Goal: Transaction & Acquisition: Book appointment/travel/reservation

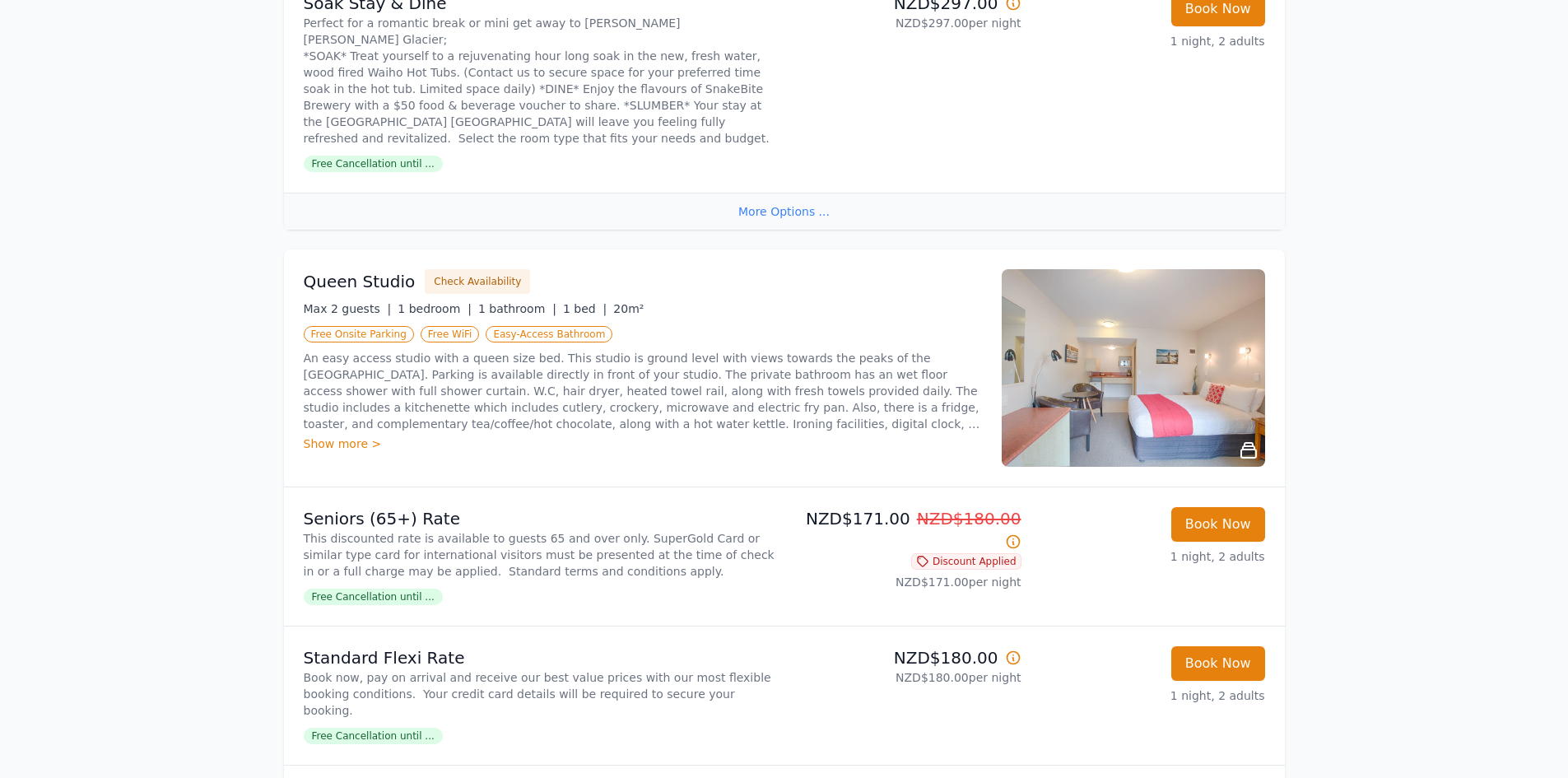
scroll to position [823, 0]
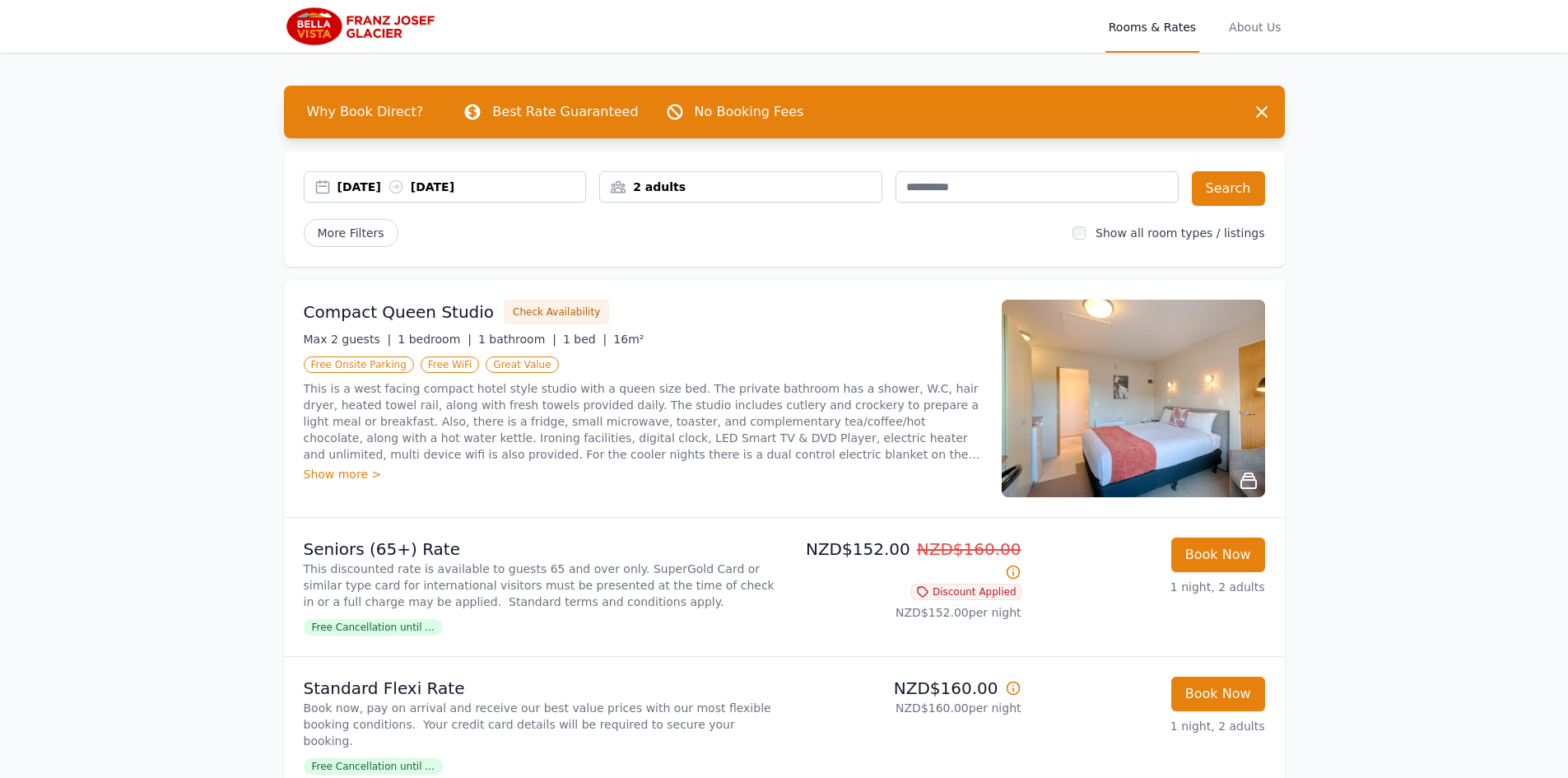
click at [1181, 422] on img at bounding box center [1134, 398] width 264 height 198
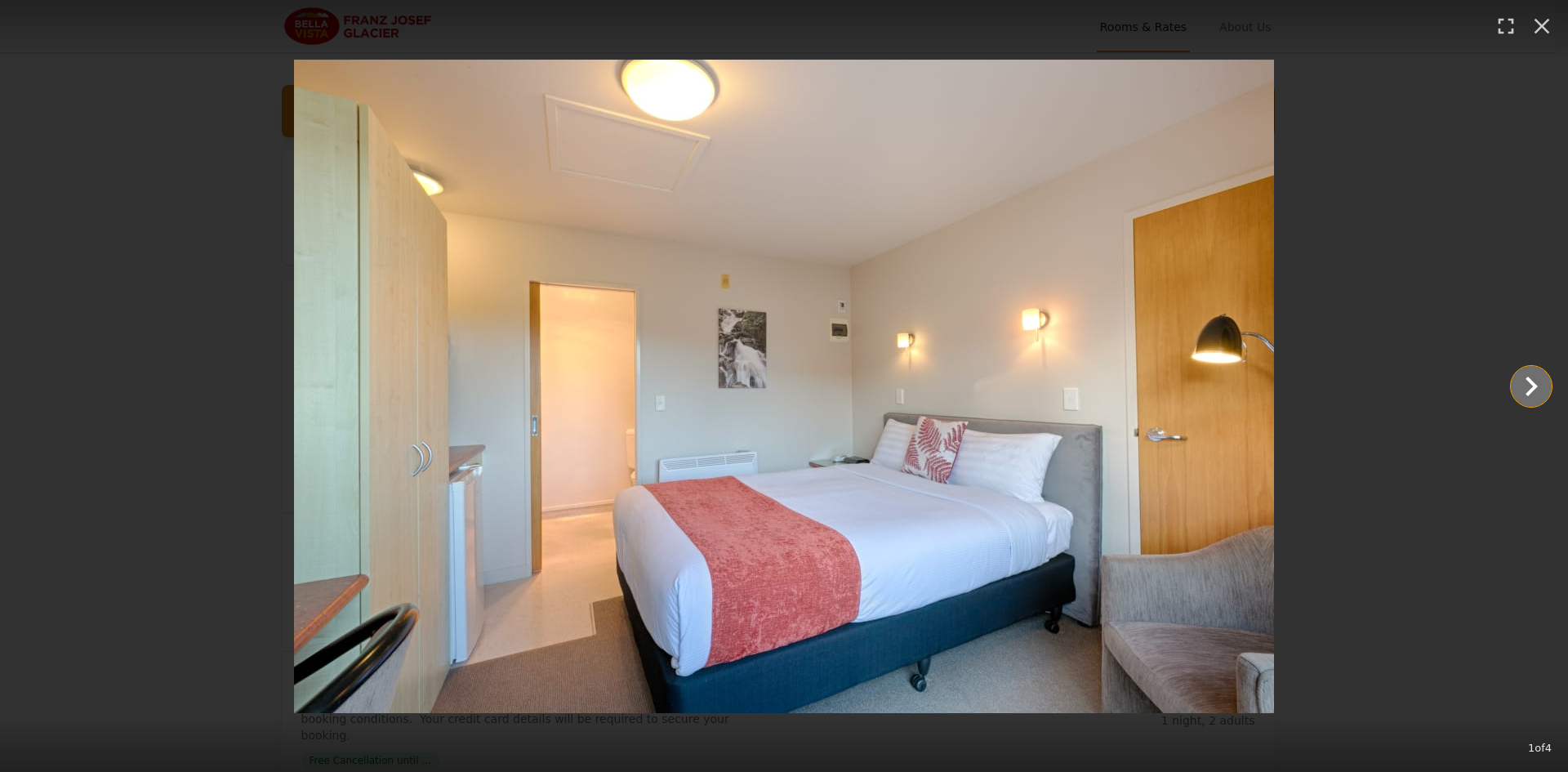
click at [1526, 393] on icon "Show slide 2 of 4" at bounding box center [1531, 386] width 12 height 20
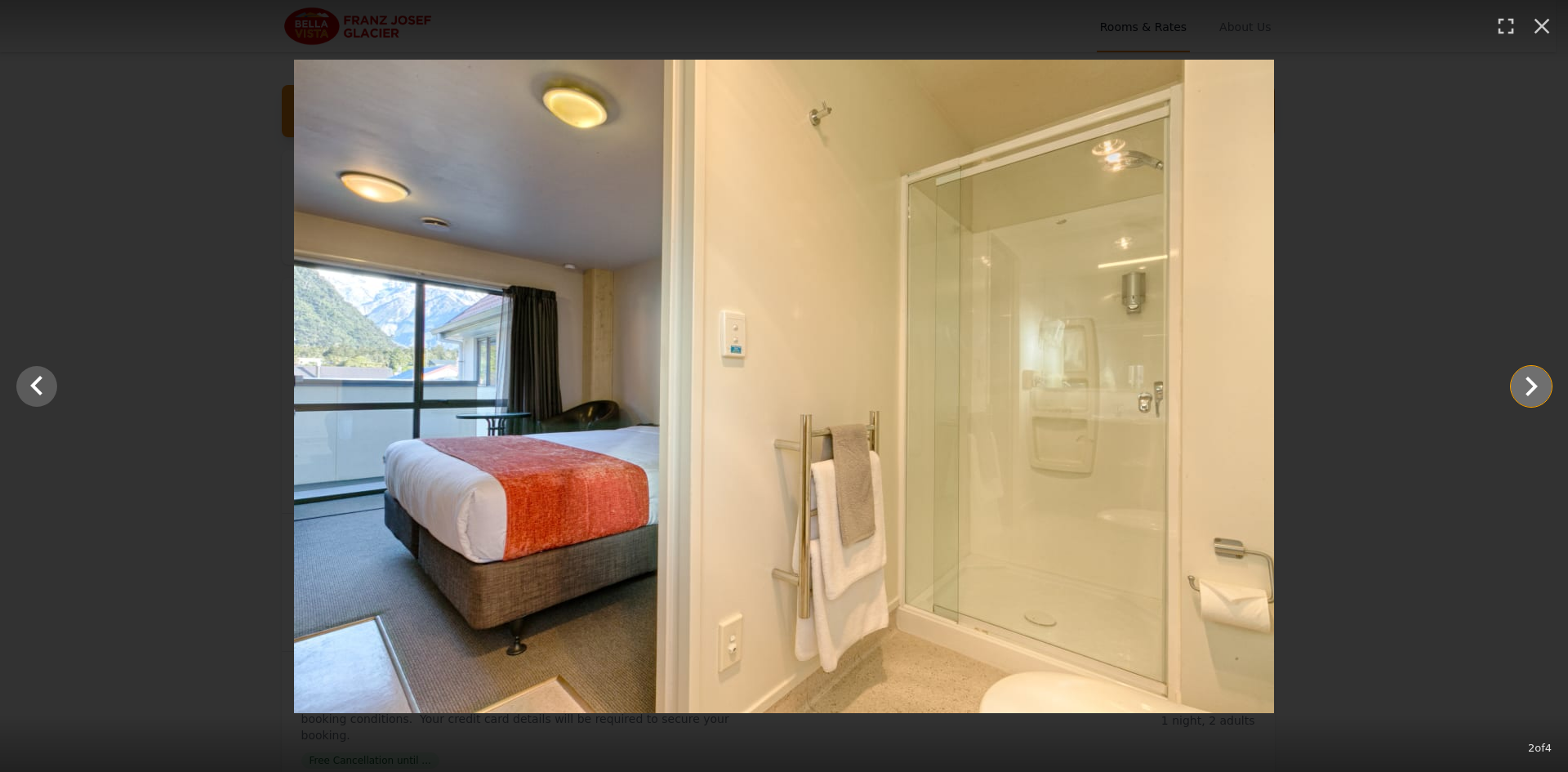
click at [1526, 393] on icon "Show slide 3 of 4" at bounding box center [1531, 386] width 12 height 20
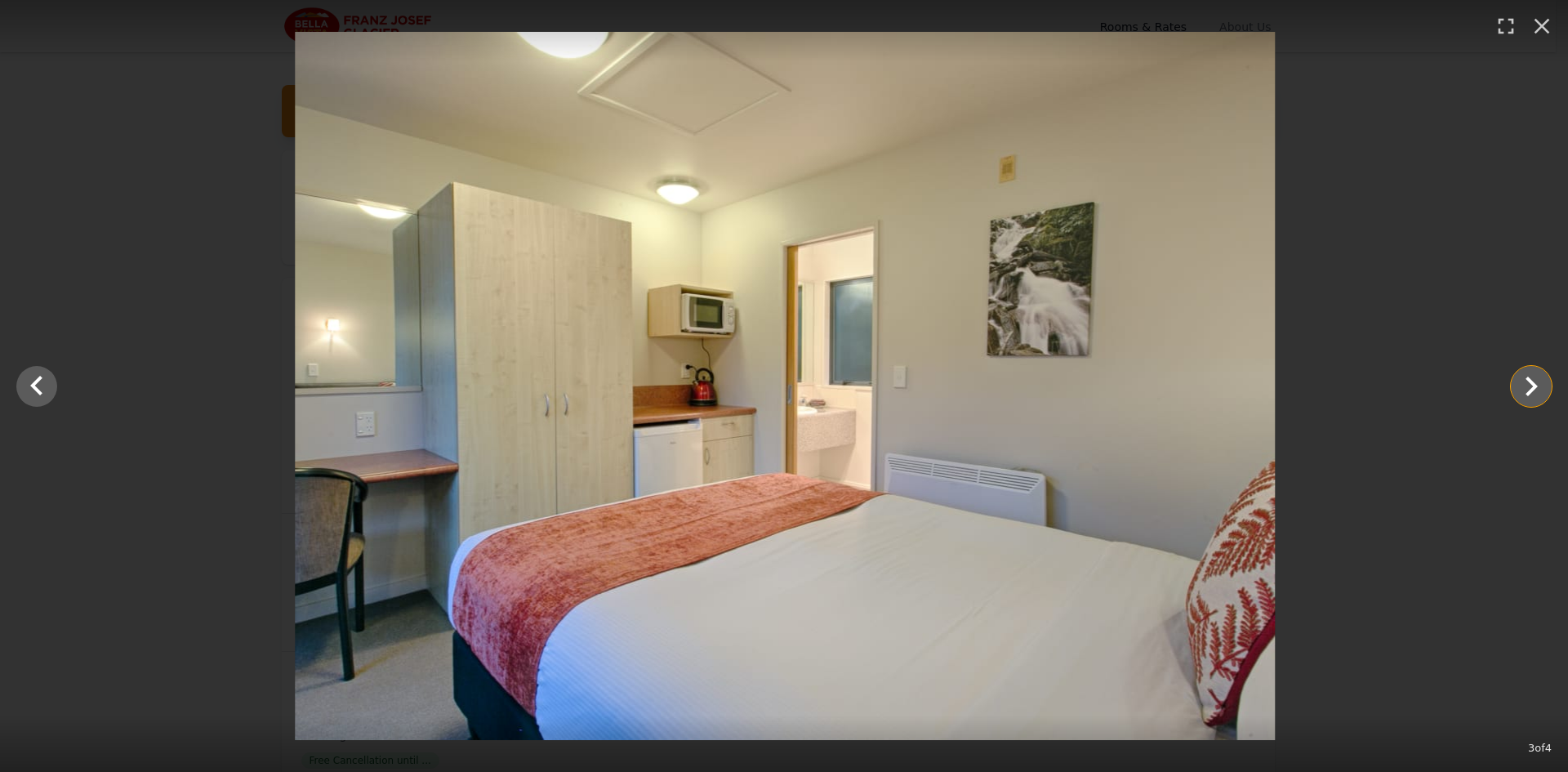
click at [1527, 393] on icon "Show slide 4 of 4" at bounding box center [1531, 386] width 12 height 20
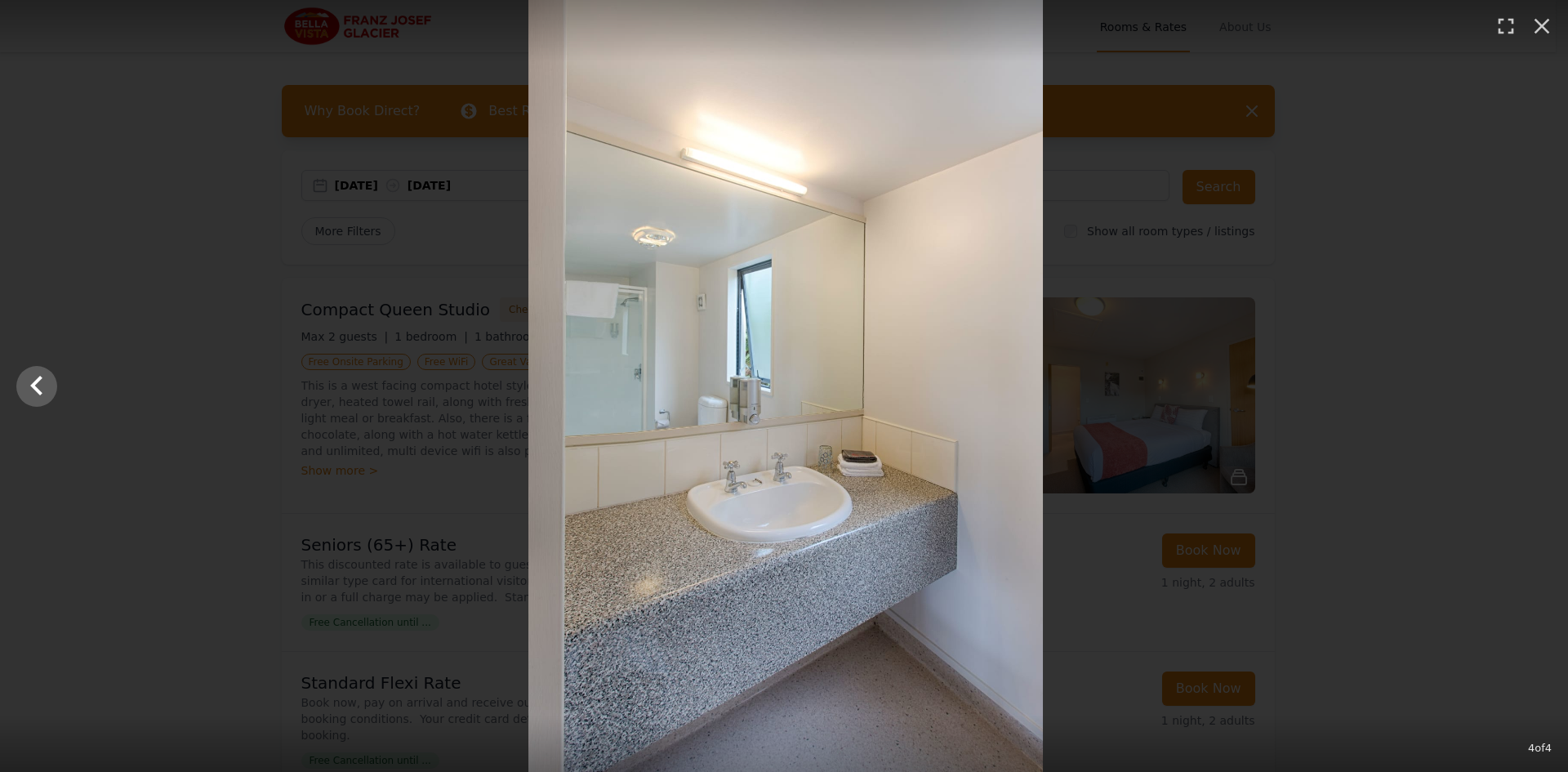
click at [1527, 393] on div at bounding box center [785, 386] width 1568 height 772
